Goal: Task Accomplishment & Management: Use online tool/utility

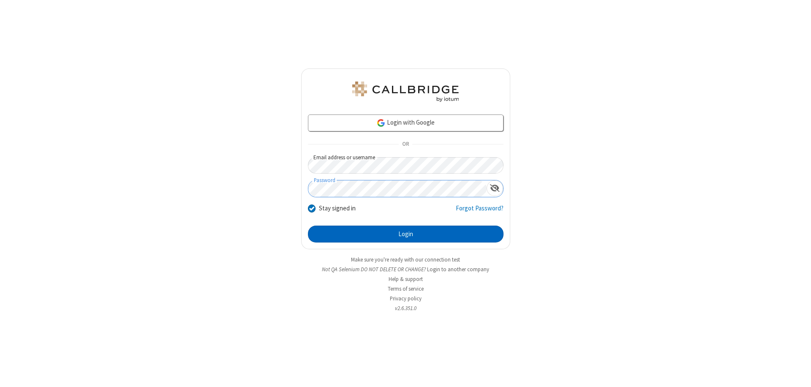
click at [405, 234] on button "Login" at bounding box center [406, 234] width 196 height 17
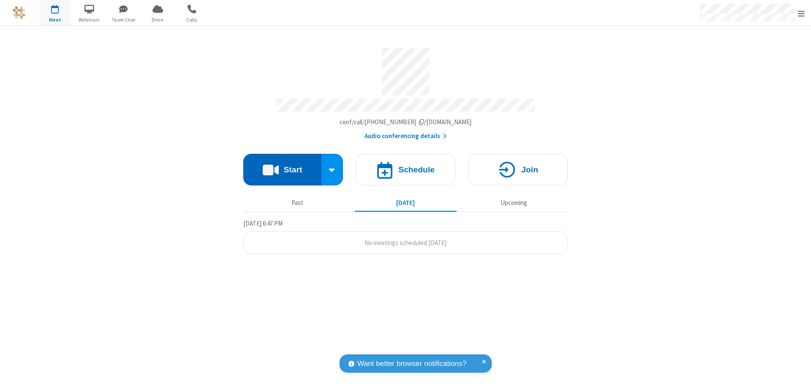
click at [282, 166] on button "Start" at bounding box center [282, 170] width 78 height 32
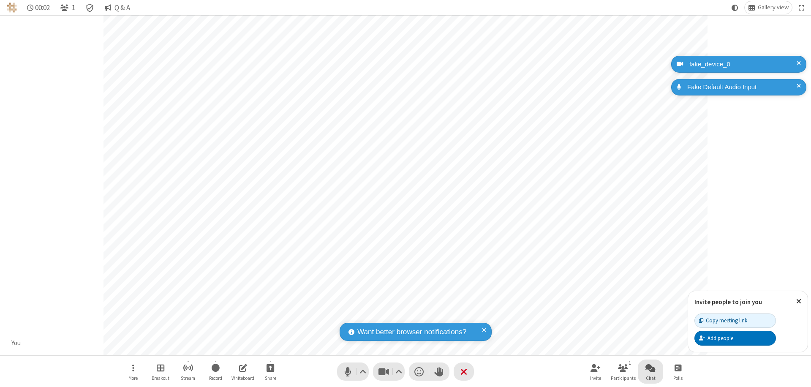
click at [650, 367] on span "Open chat" at bounding box center [650, 367] width 10 height 11
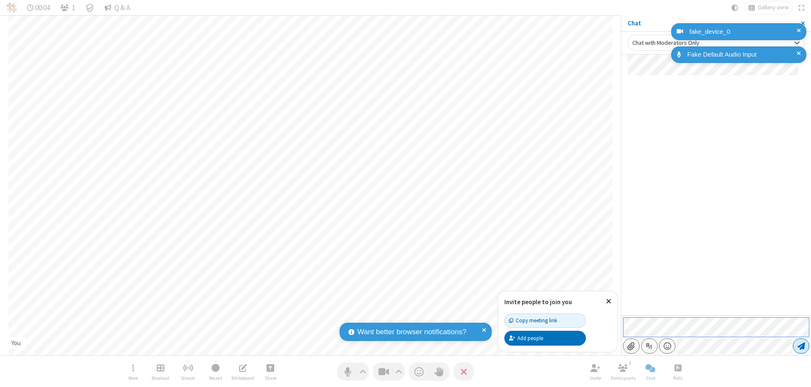
click at [801, 346] on span "Send message" at bounding box center [801, 346] width 8 height 8
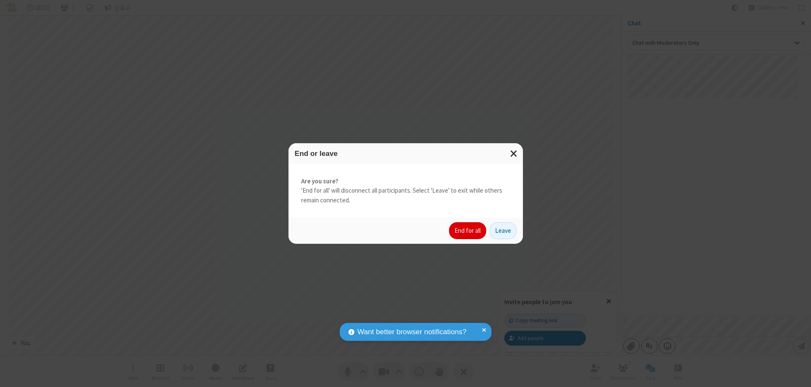
click at [468, 231] on button "End for all" at bounding box center [467, 230] width 37 height 17
